Goal: Task Accomplishment & Management: Manage account settings

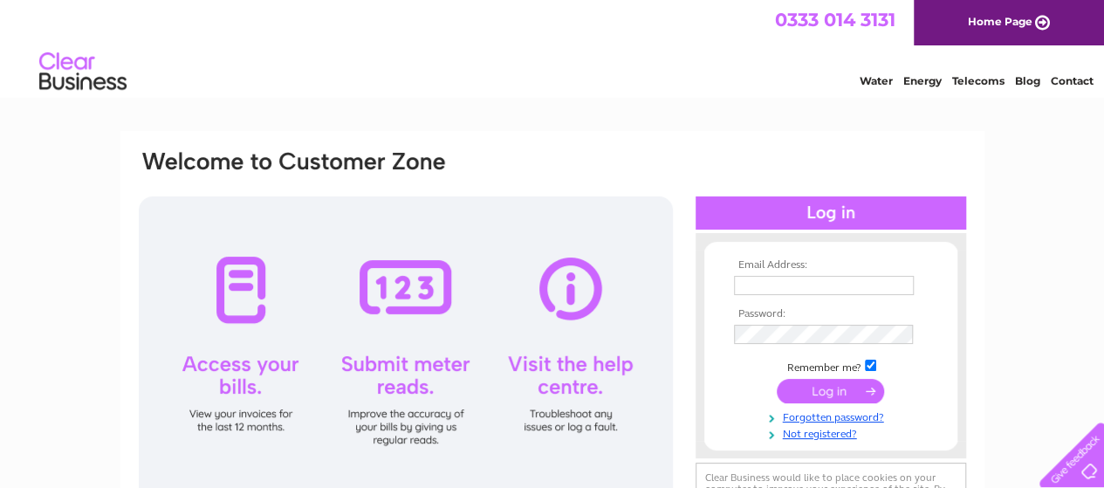
click at [747, 285] on input "text" at bounding box center [824, 285] width 180 height 19
type input "leekok@outlook.com"
click at [846, 390] on input "submit" at bounding box center [830, 391] width 107 height 24
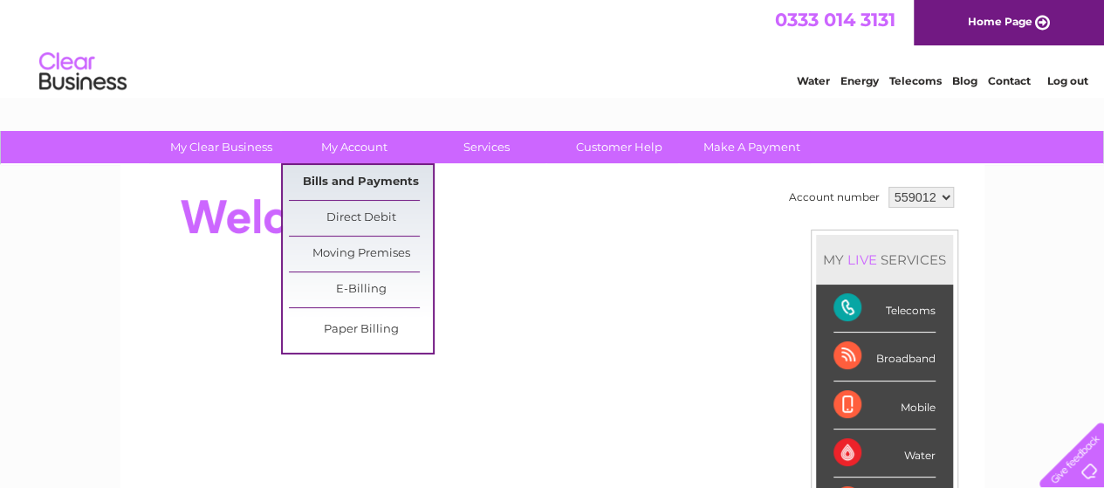
click at [352, 182] on link "Bills and Payments" at bounding box center [361, 182] width 144 height 35
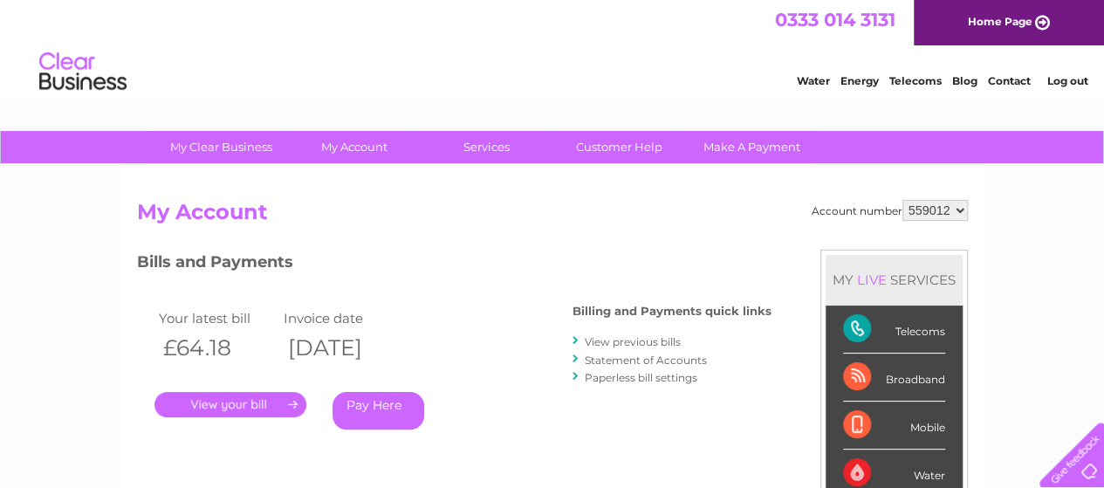
click at [281, 406] on link "." at bounding box center [231, 404] width 152 height 25
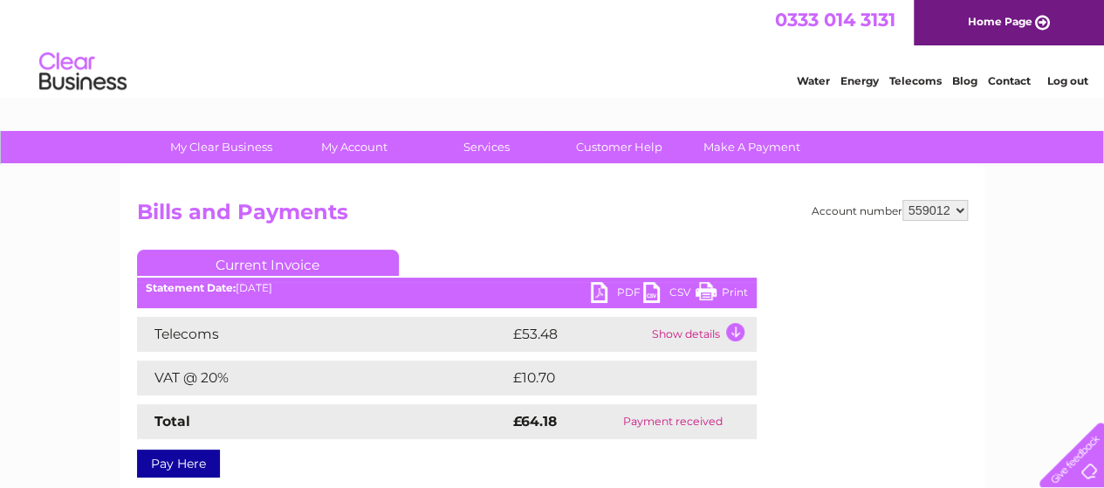
click at [599, 292] on link "PDF" at bounding box center [617, 294] width 52 height 25
click at [1074, 78] on link "Log out" at bounding box center [1067, 80] width 41 height 13
